Goal: Task Accomplishment & Management: Use online tool/utility

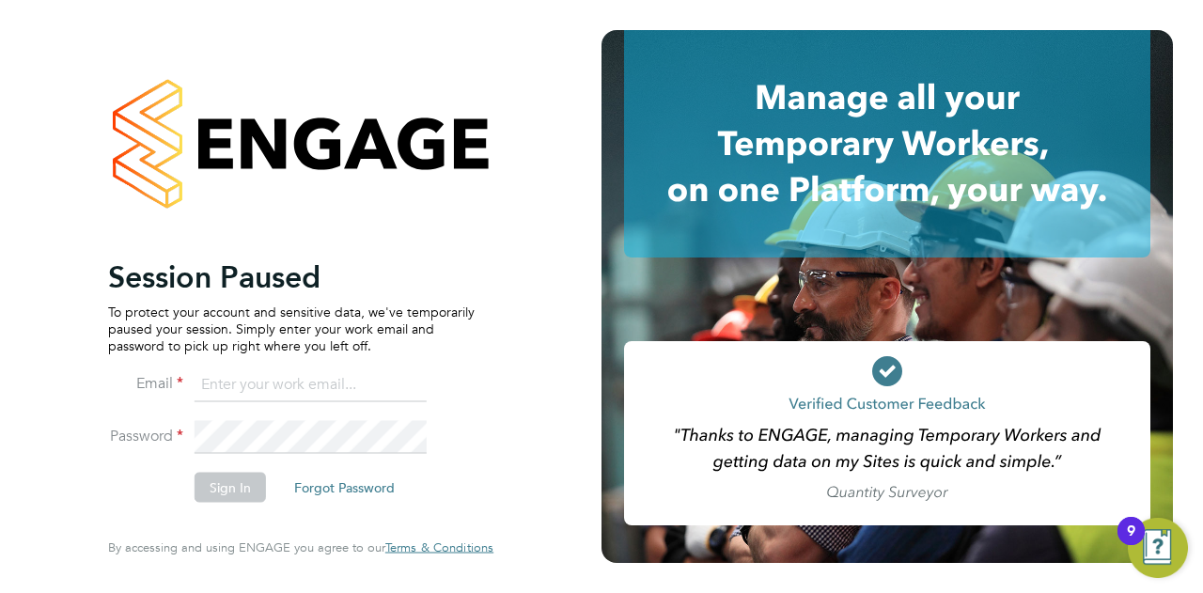
click at [288, 386] on input at bounding box center [311, 385] width 232 height 34
type input "summer.sampson@wates.co.uk"
click at [242, 482] on button "Sign In" at bounding box center [230, 488] width 71 height 30
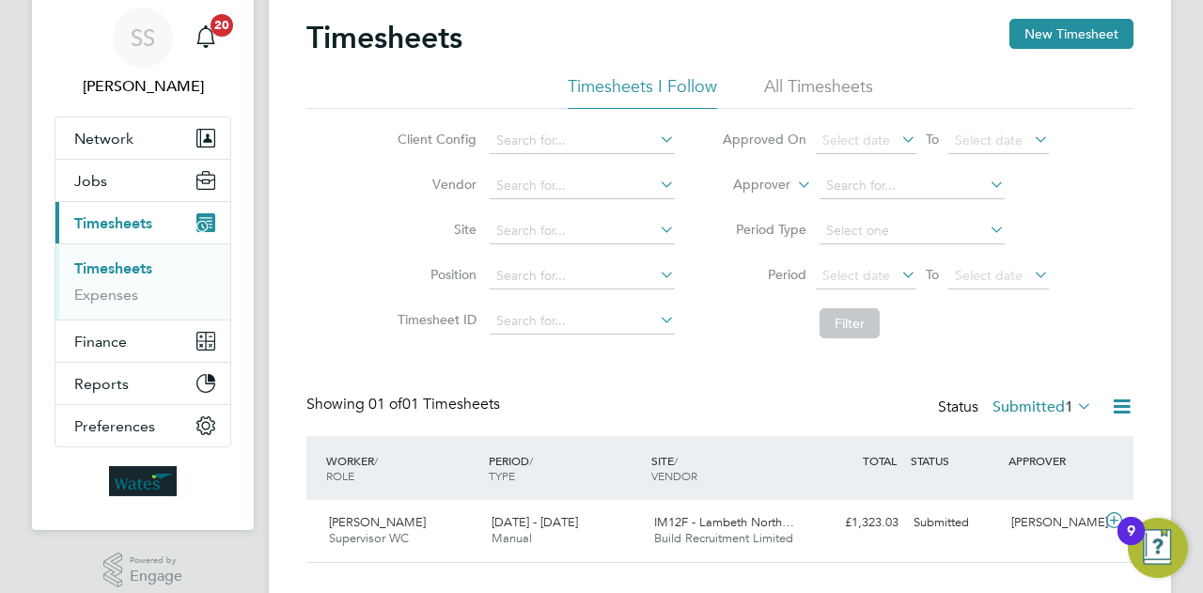
scroll to position [94, 0]
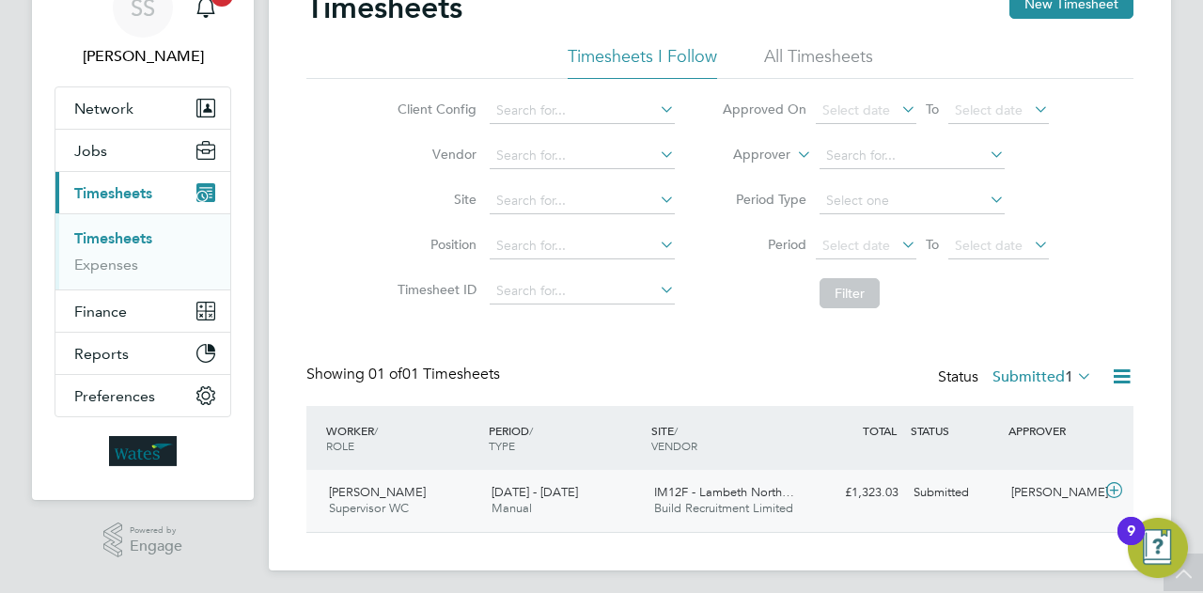
click at [1115, 490] on icon at bounding box center [1113, 490] width 23 height 15
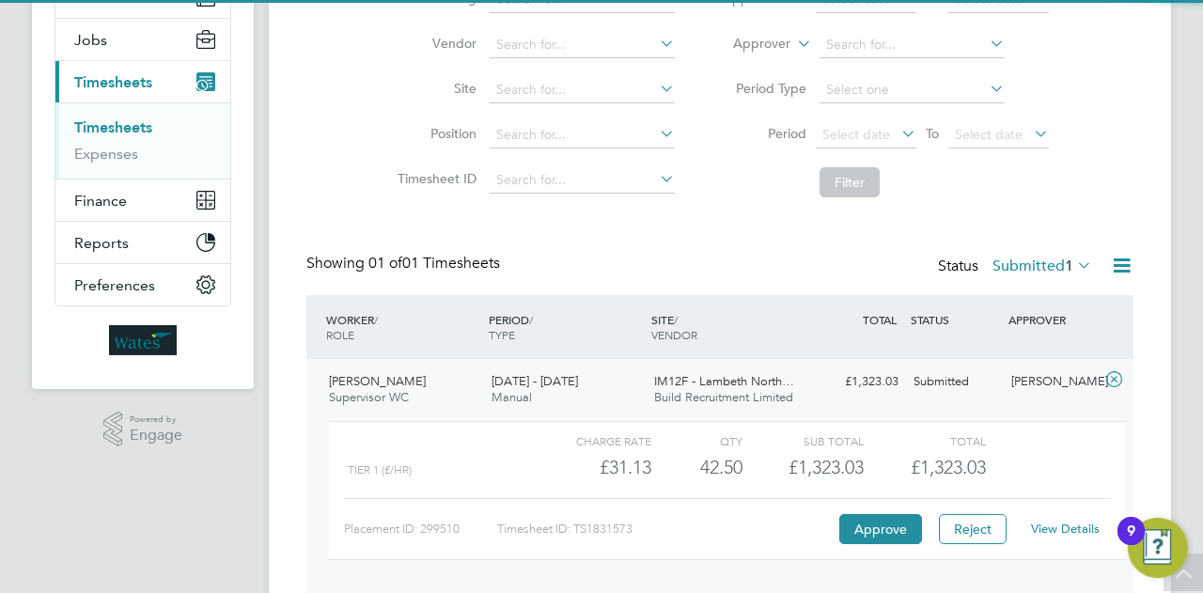
scroll to position [273, 0]
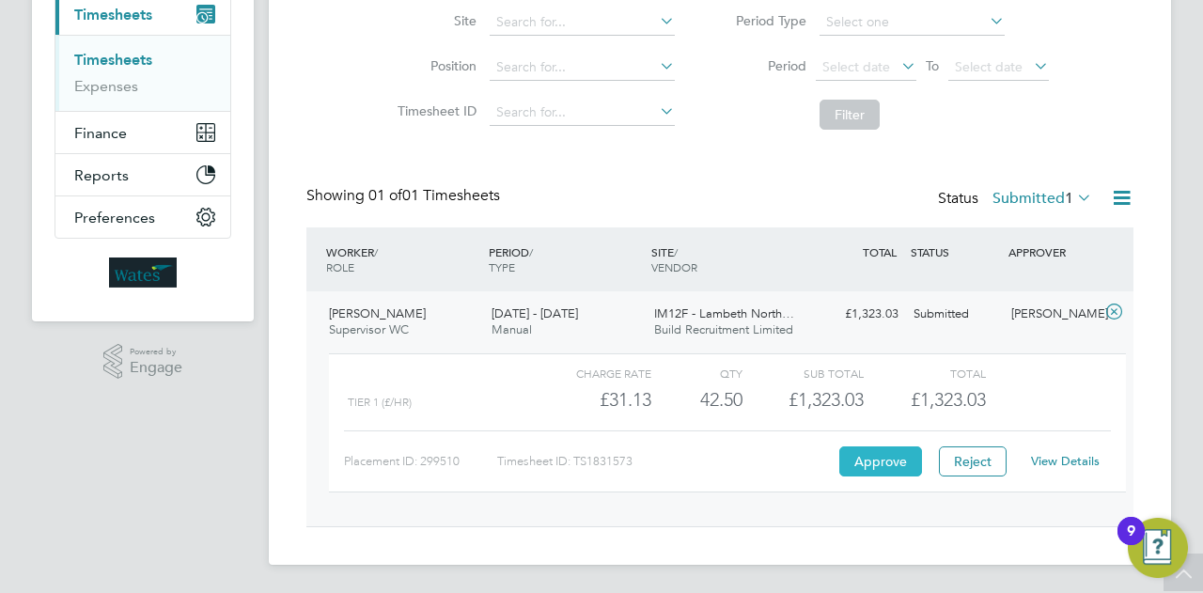
click at [884, 461] on button "Approve" at bounding box center [880, 461] width 83 height 30
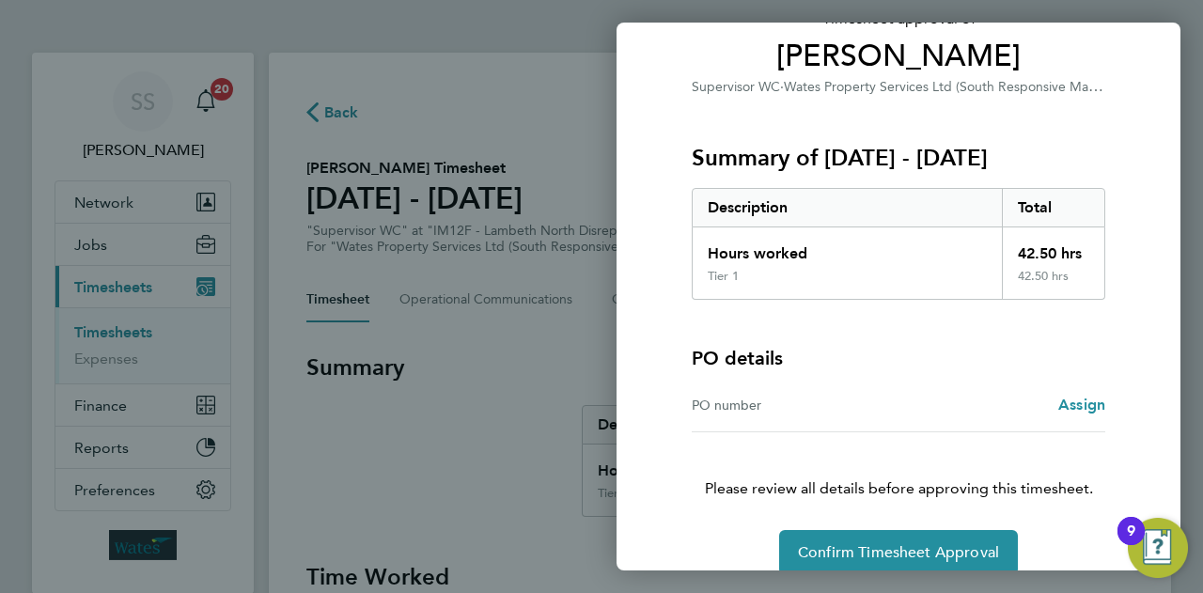
scroll to position [176, 0]
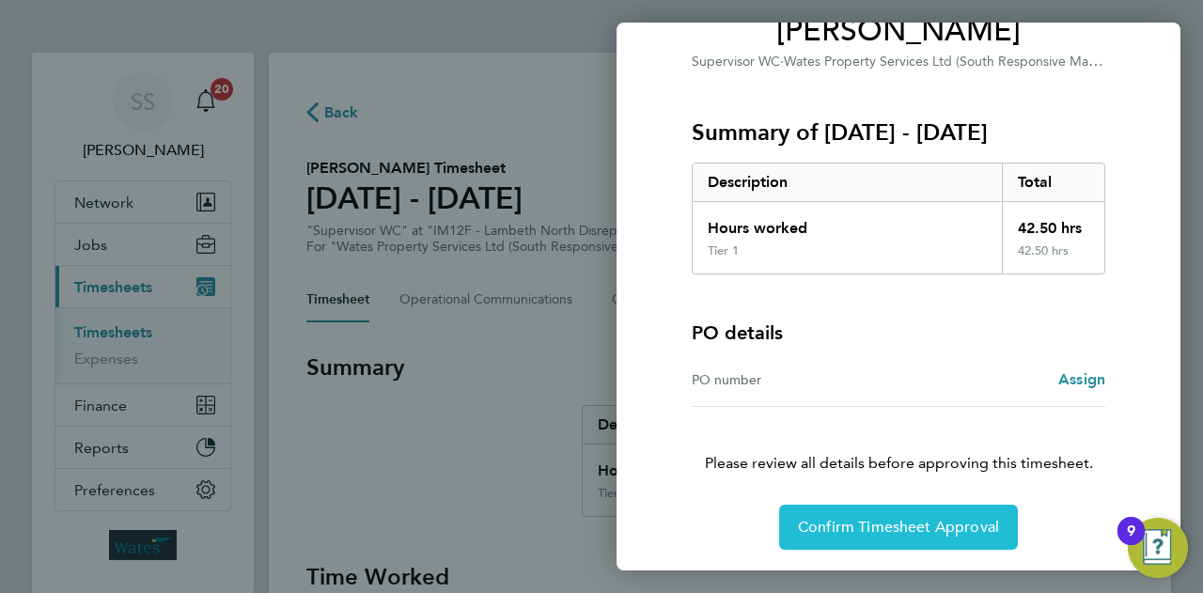
click at [872, 531] on span "Confirm Timesheet Approval" at bounding box center [898, 527] width 201 height 19
